Goal: Navigation & Orientation: Find specific page/section

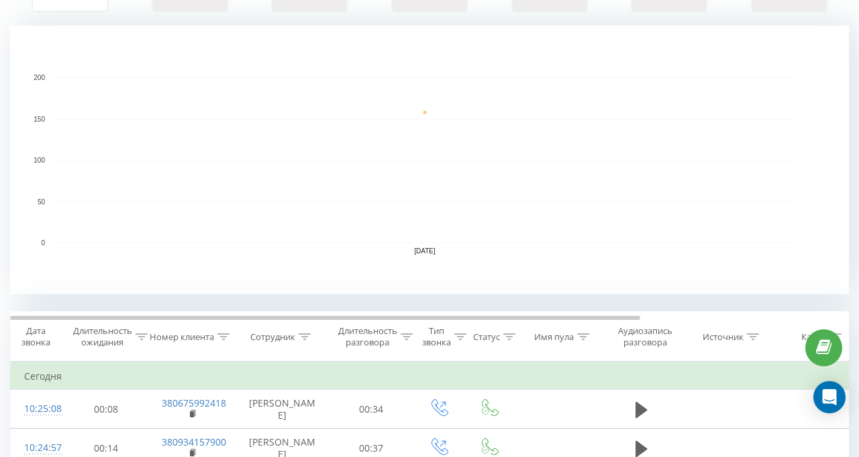
scroll to position [470, 0]
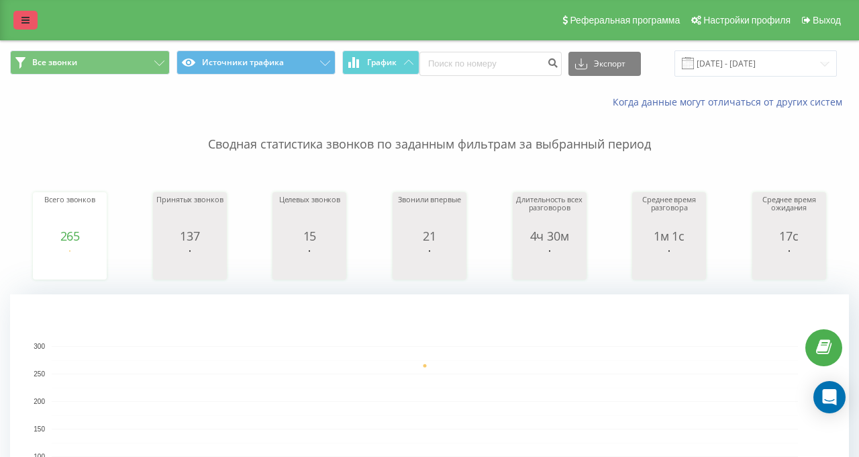
click at [26, 22] on icon at bounding box center [25, 19] width 8 height 9
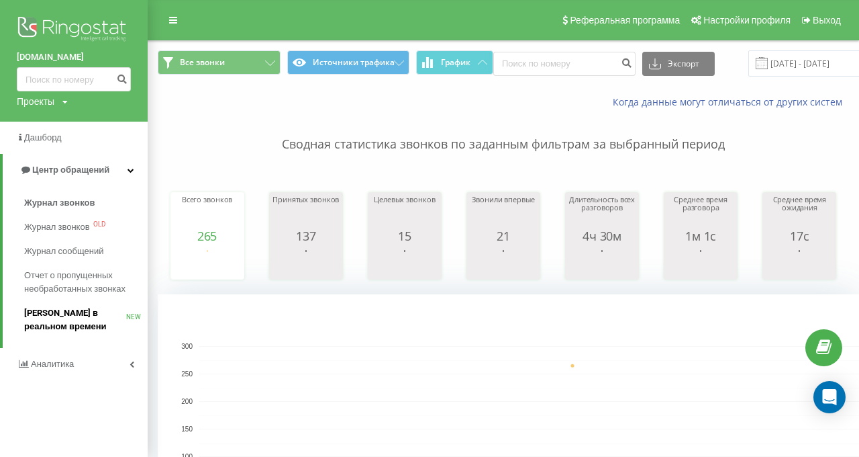
click at [74, 322] on span "[PERSON_NAME] в реальном времени" at bounding box center [75, 319] width 102 height 27
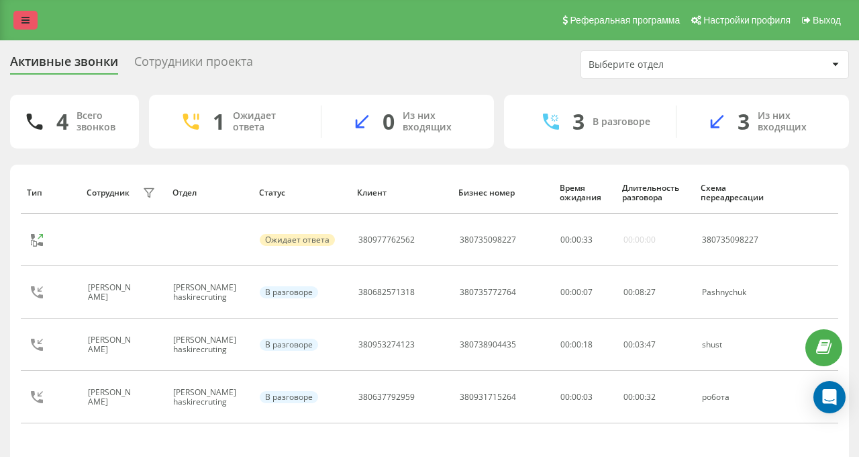
click at [32, 17] on link at bounding box center [25, 20] width 24 height 19
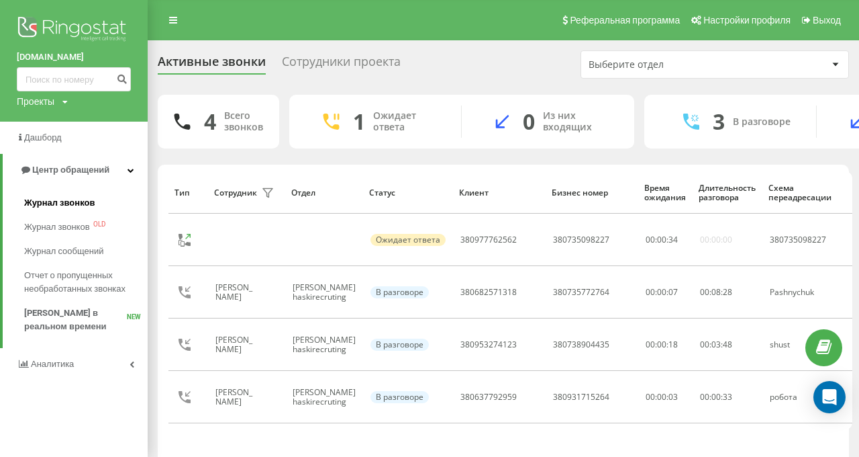
click at [59, 202] on span "Журнал звонков" at bounding box center [59, 202] width 70 height 13
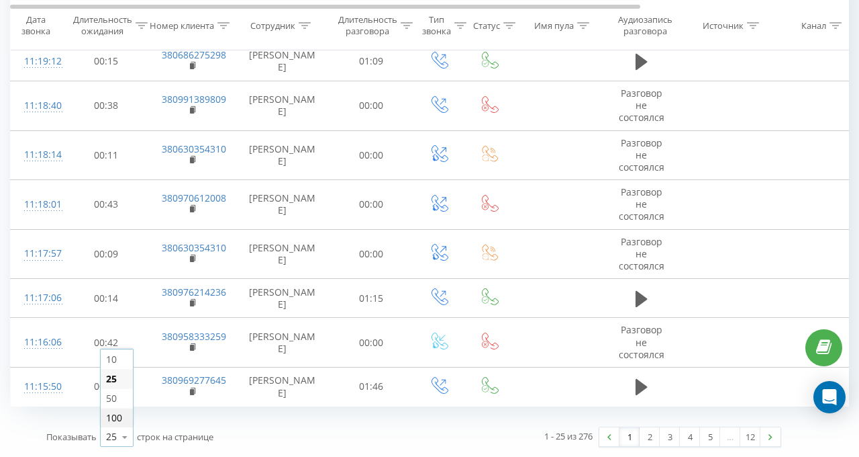
click at [115, 408] on div "100" at bounding box center [117, 417] width 32 height 19
